Goal: Information Seeking & Learning: Understand process/instructions

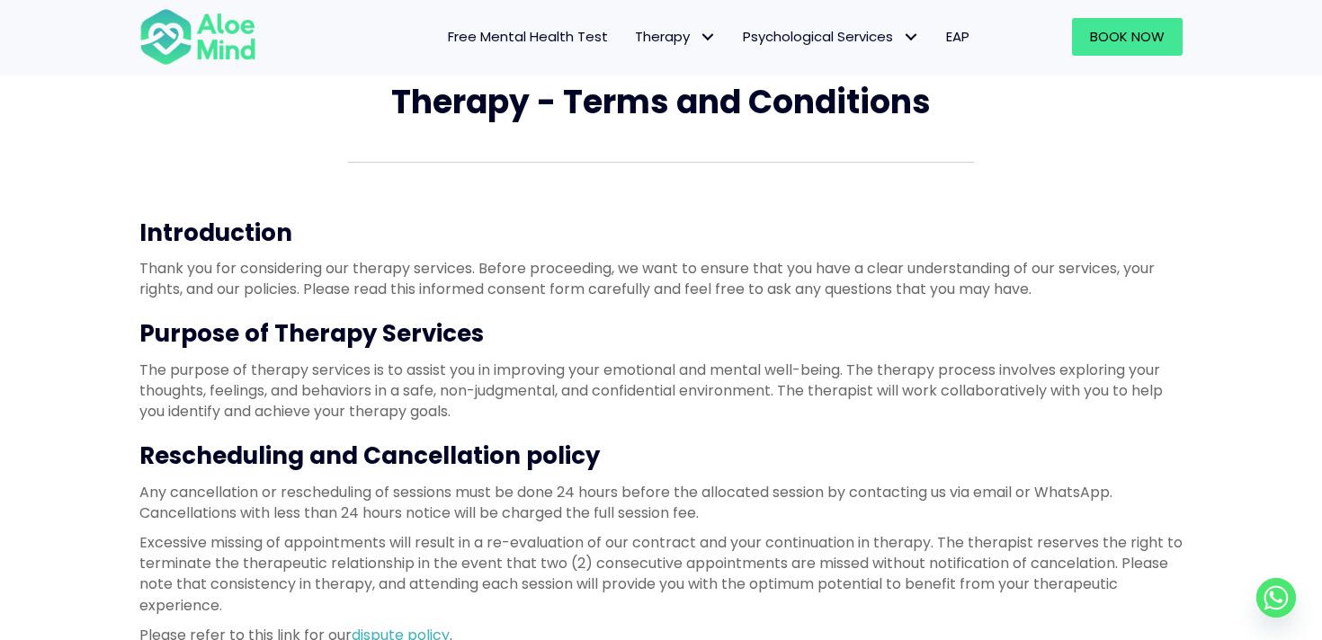
scroll to position [141, 0]
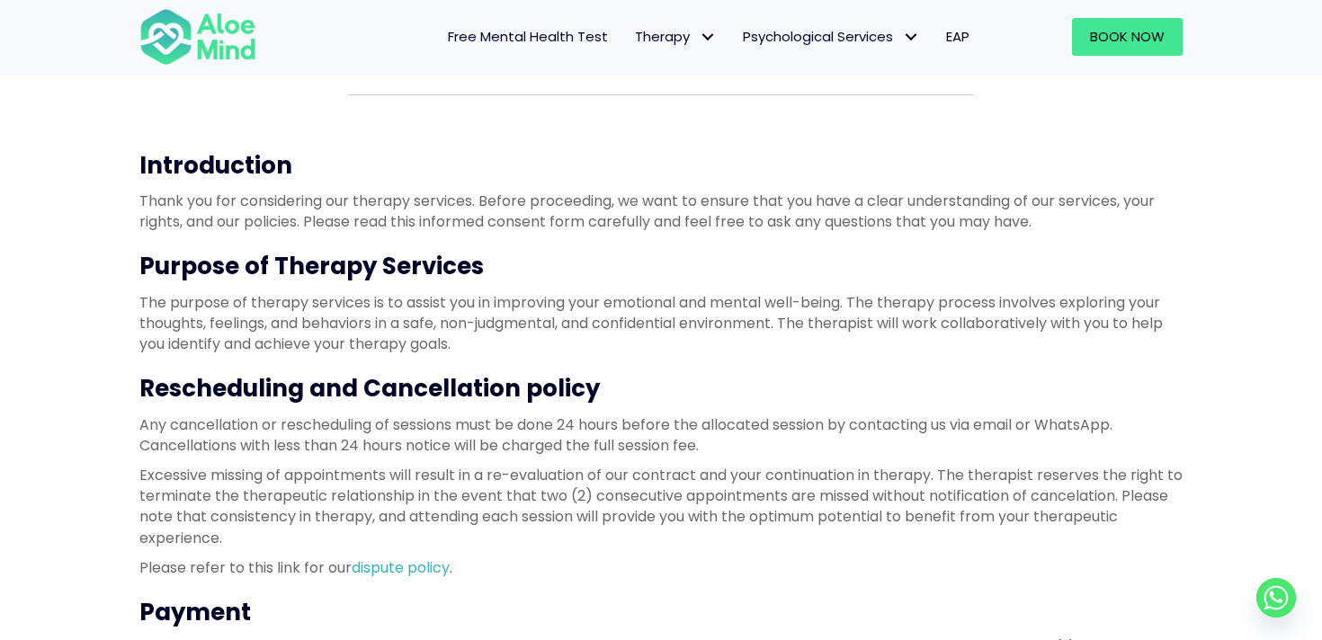
click at [497, 294] on p "The purpose of therapy services is to assist you in improving your emotional an…" at bounding box center [660, 323] width 1043 height 63
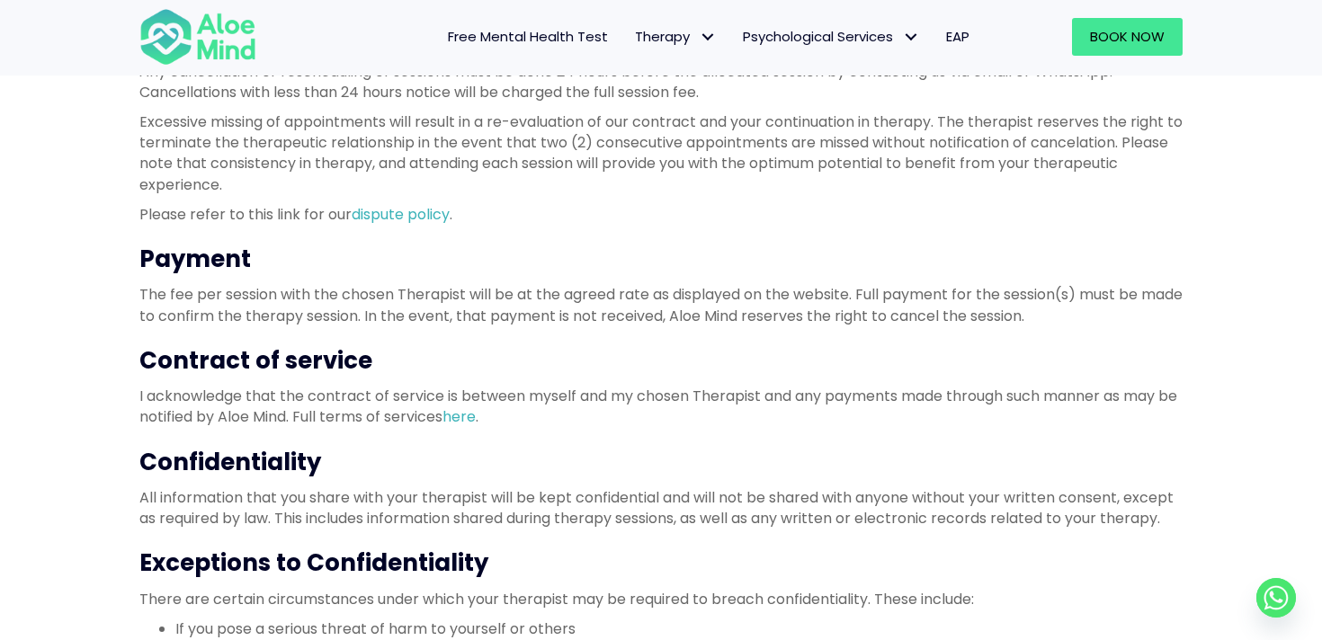
scroll to position [496, 0]
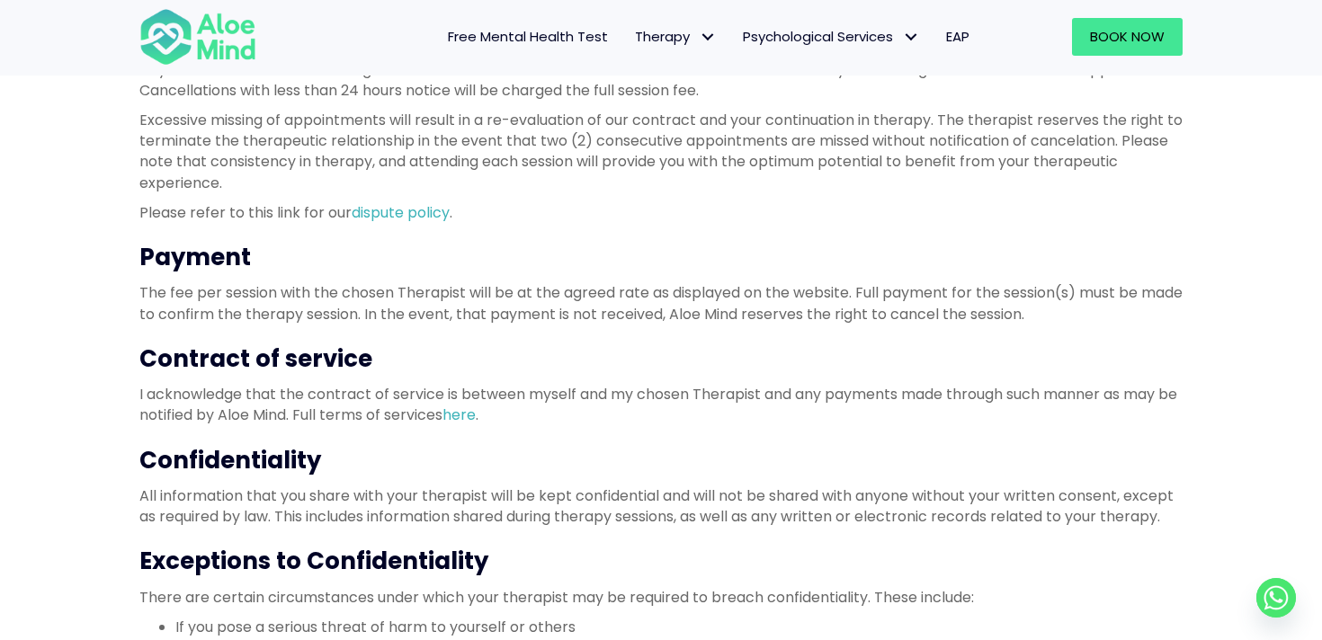
click at [483, 517] on p "All information that you share with your therapist will be kept confidential an…" at bounding box center [660, 506] width 1043 height 41
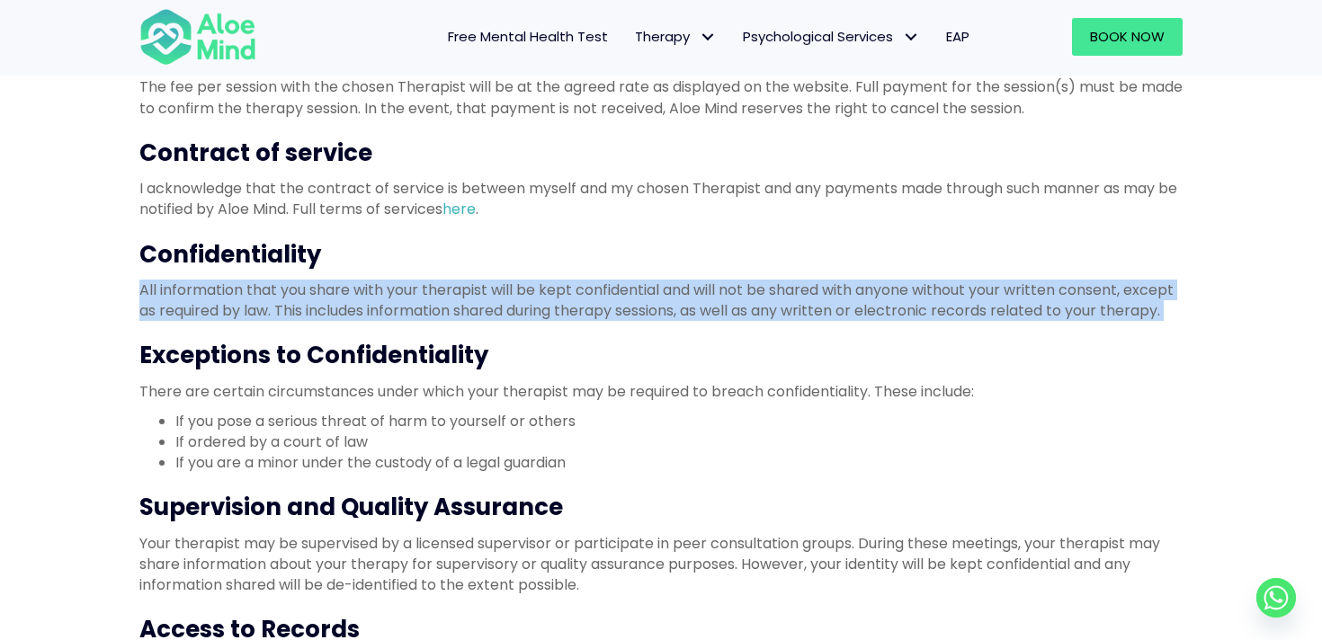
scroll to position [727, 0]
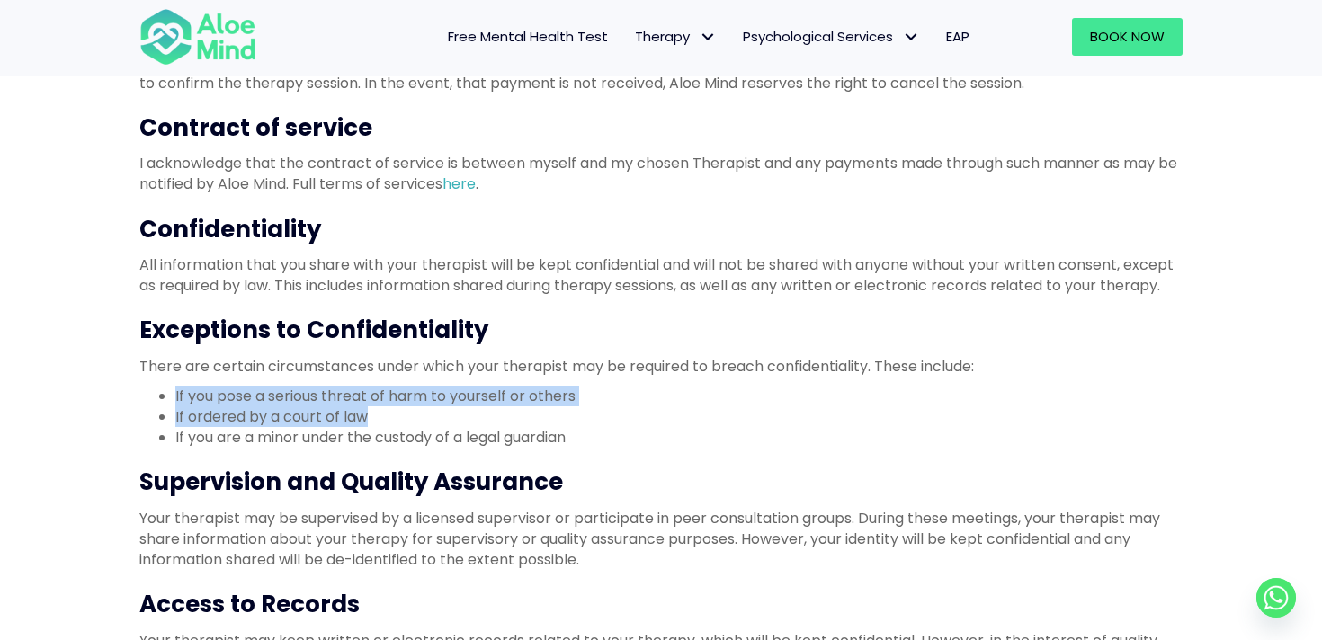
drag, startPoint x: 373, startPoint y: 415, endPoint x: 165, endPoint y: 393, distance: 209.8
click at [165, 393] on ul "If you pose a serious threat of harm to yourself or others If ordered by a cour…" at bounding box center [660, 417] width 1043 height 63
click at [287, 421] on li "If ordered by a court of law" at bounding box center [678, 416] width 1007 height 21
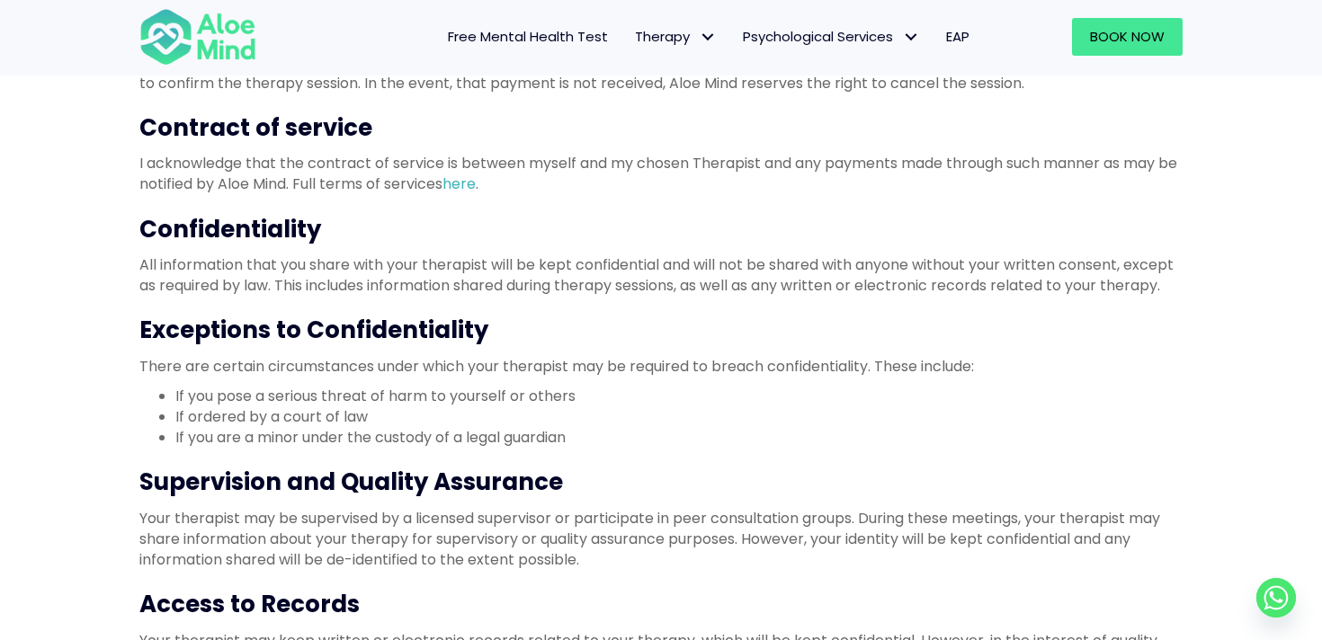
click at [287, 421] on li "If ordered by a court of law" at bounding box center [678, 416] width 1007 height 21
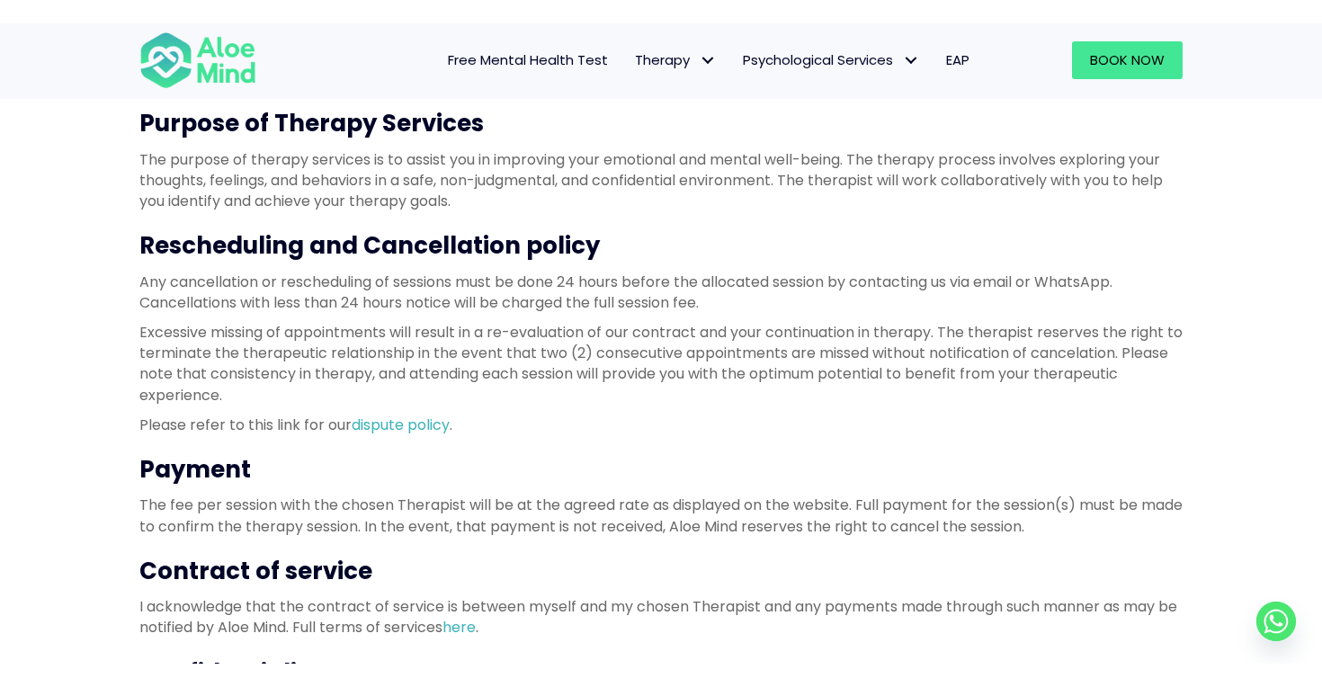
scroll to position [301, 0]
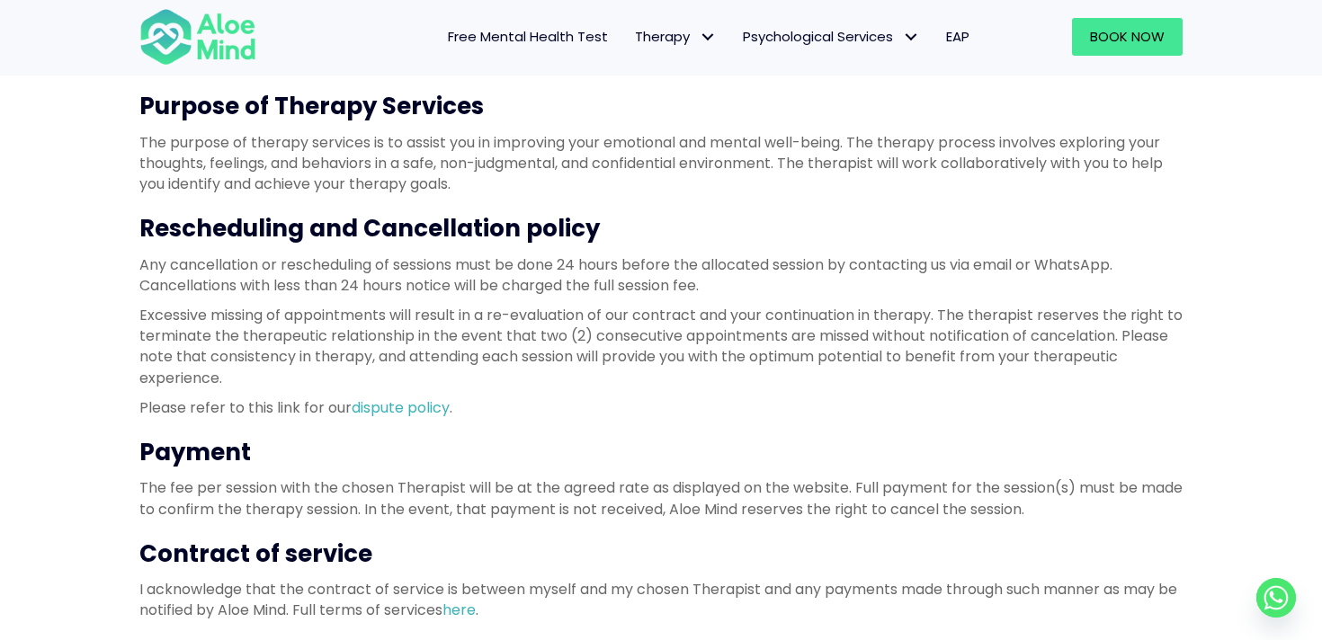
click at [280, 228] on h3 "Rescheduling and Cancellation policy" at bounding box center [660, 228] width 1043 height 32
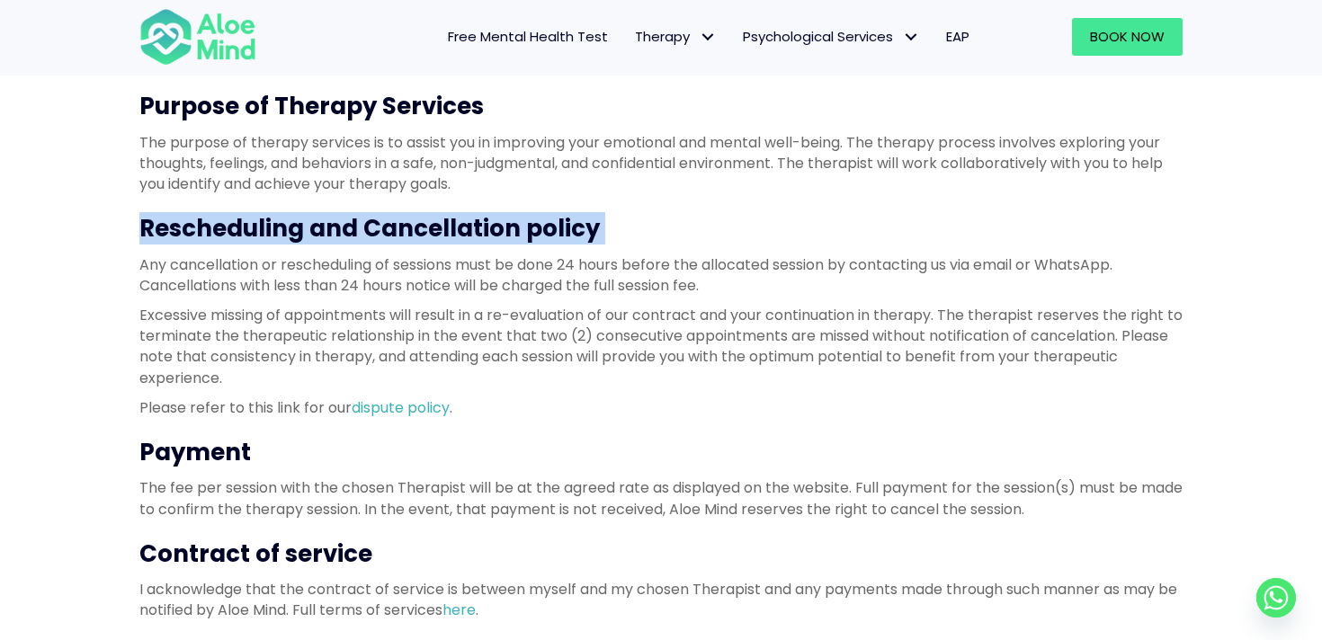
click at [143, 263] on p "Any cancellation or rescheduling of sessions must be done 24 hours before the a…" at bounding box center [660, 274] width 1043 height 41
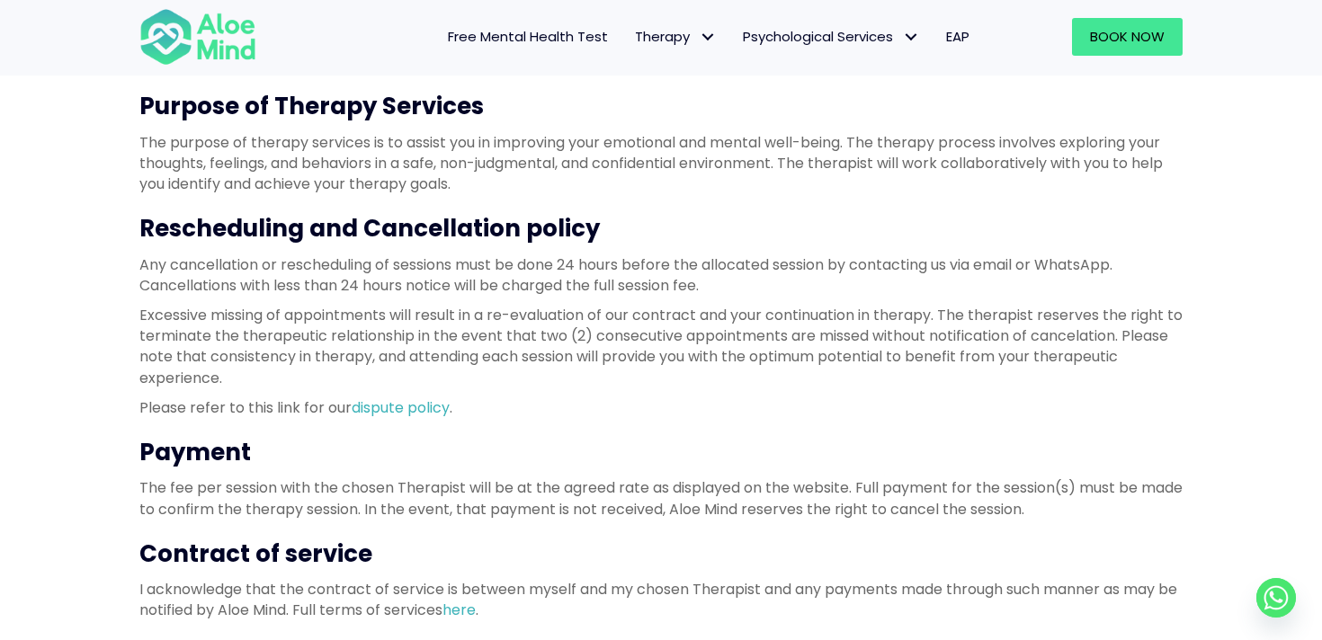
click at [143, 263] on p "Any cancellation or rescheduling of sessions must be done 24 hours before the a…" at bounding box center [660, 274] width 1043 height 41
